Goal: Task Accomplishment & Management: Use online tool/utility

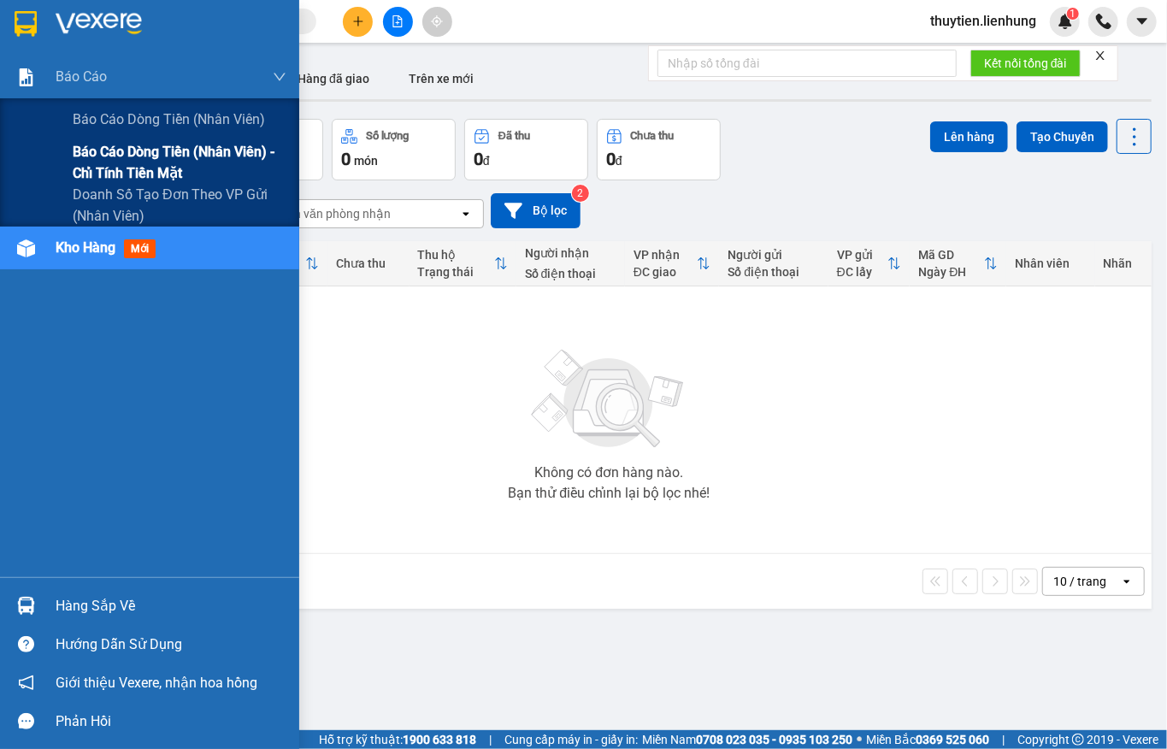
click at [80, 150] on span "Báo cáo dòng tiền (nhân viên) - chỉ tính tiền mặt" at bounding box center [180, 162] width 214 height 43
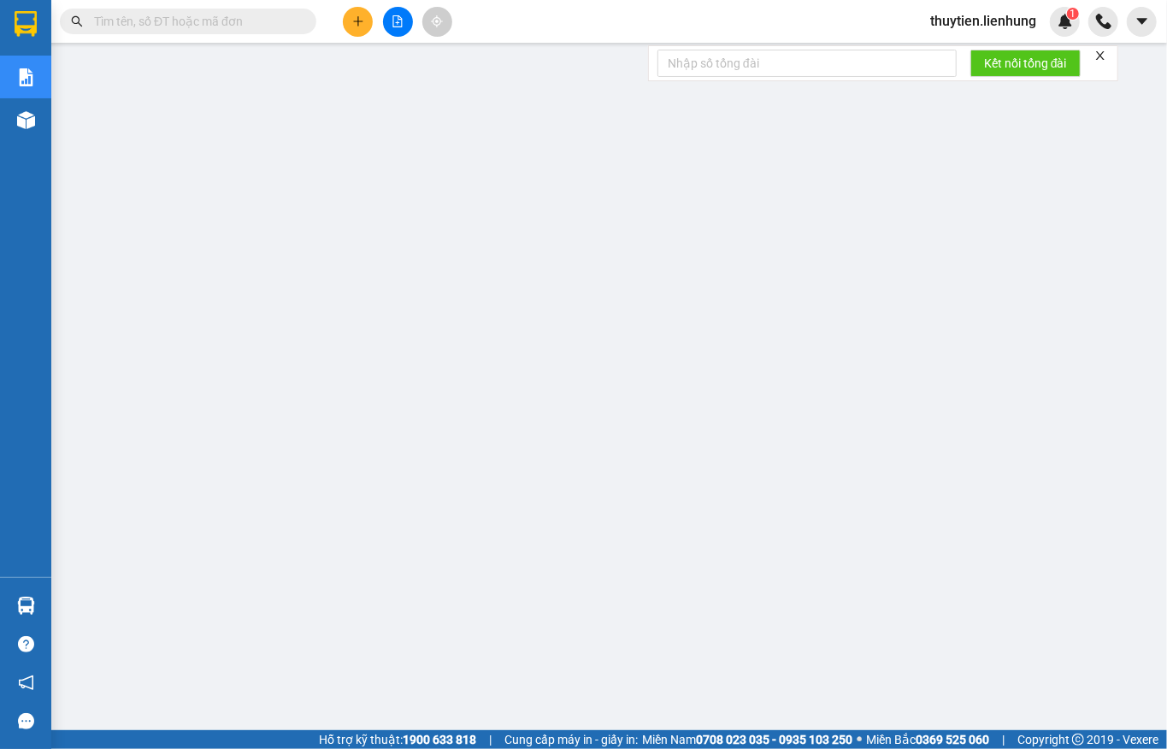
click at [209, 21] on input "text" at bounding box center [195, 21] width 202 height 19
paste input "0772764444"
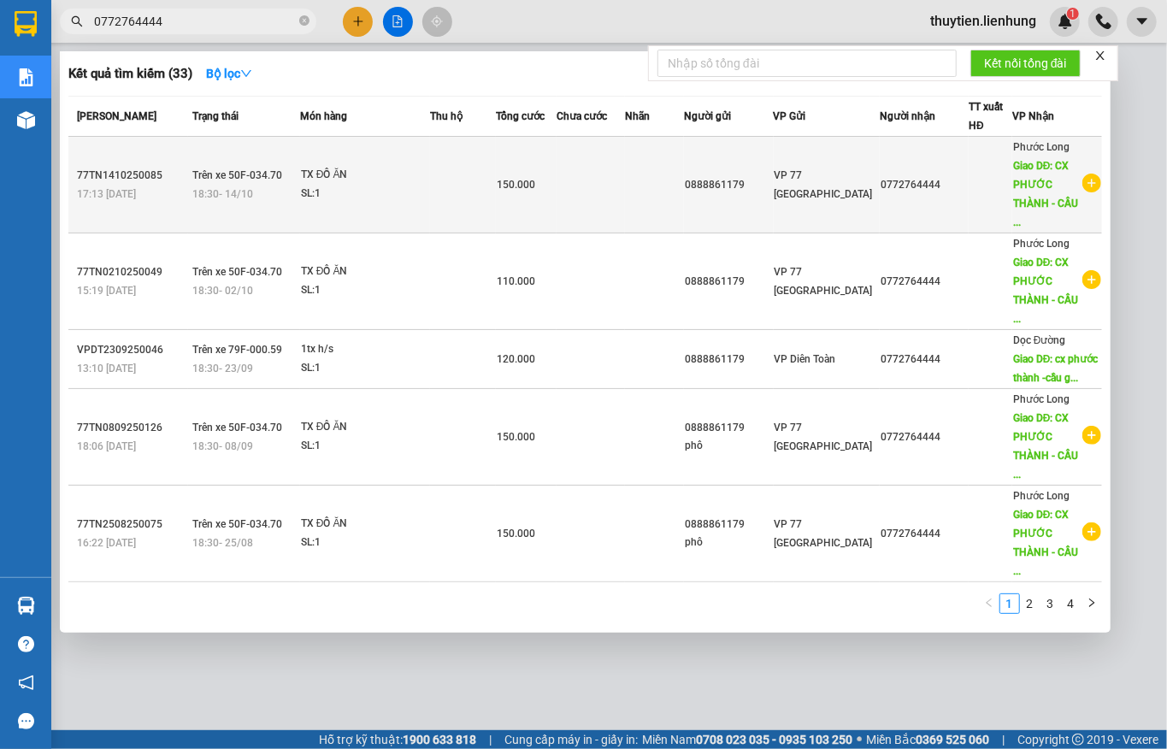
type input "0772764444"
click at [281, 185] on div "18:30 [DATE]" at bounding box center [245, 194] width 107 height 19
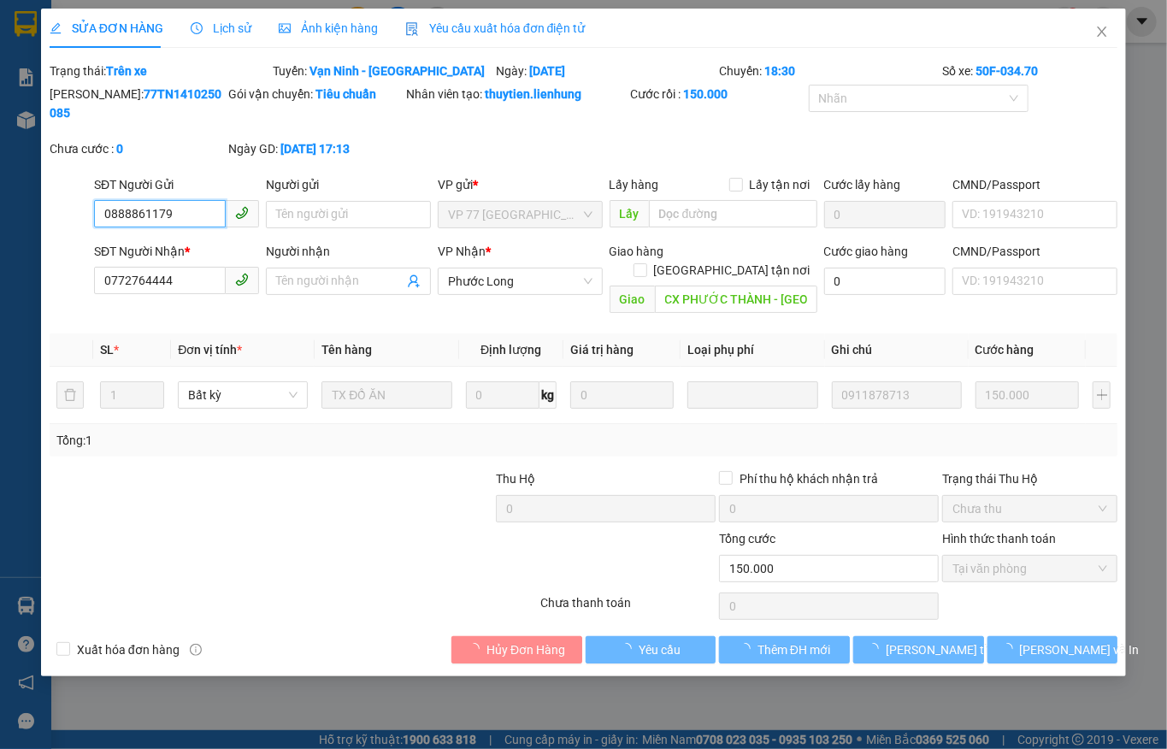
type input "0888861179"
type input "0772764444"
type input "CX PHƯỚC THÀNH - [GEOGRAPHIC_DATA]"
type input "0"
type input "150.000"
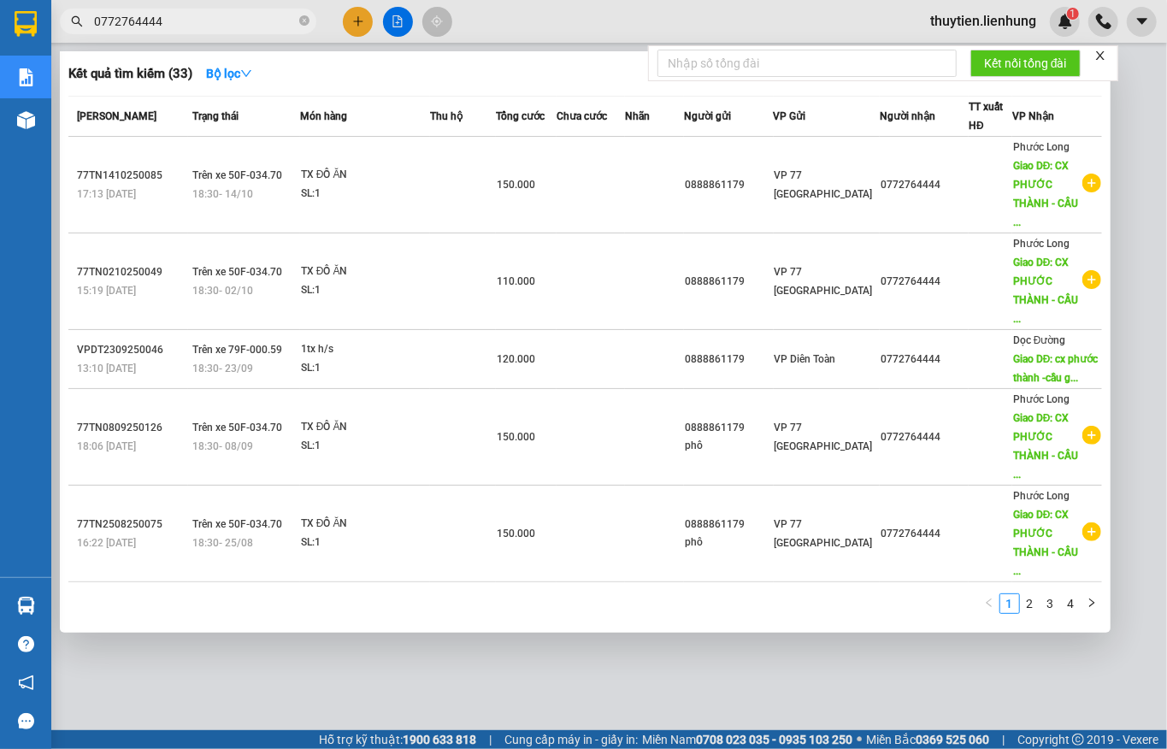
click at [261, 25] on input "0772764444" at bounding box center [195, 21] width 202 height 19
